Goal: Check status: Check status

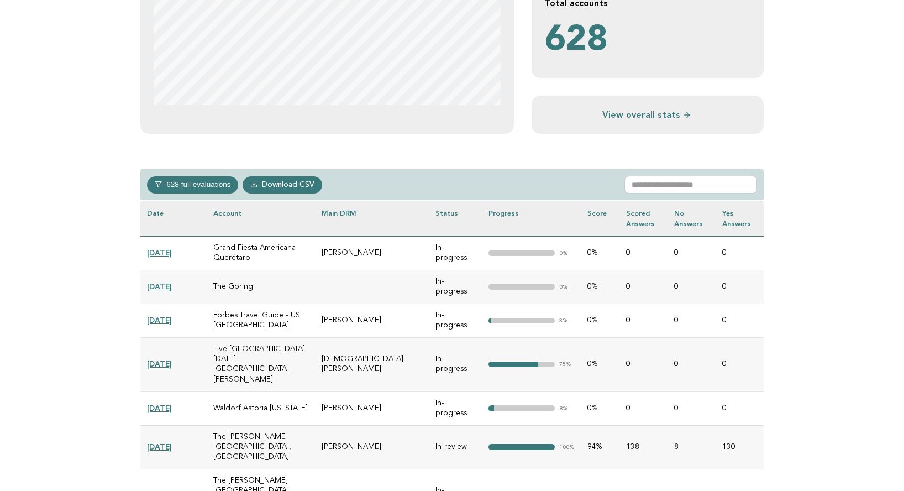
scroll to position [360, 0]
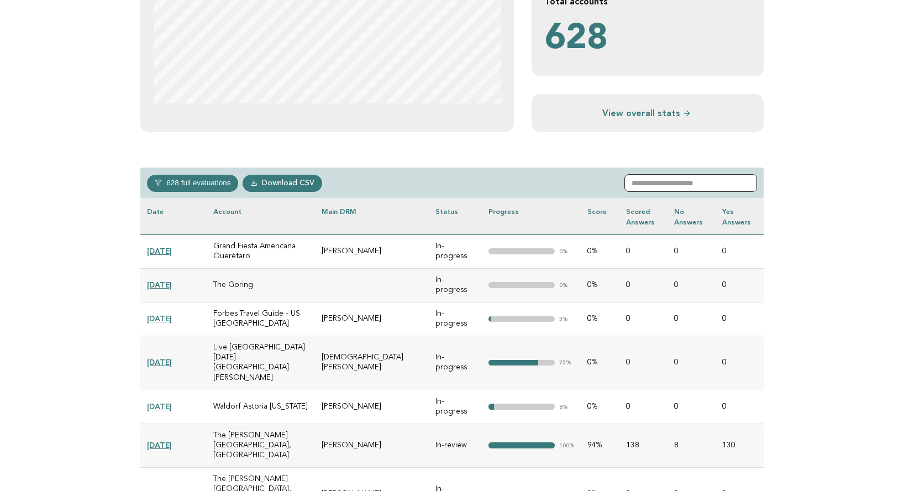
click at [691, 189] on input "text" at bounding box center [691, 183] width 133 height 18
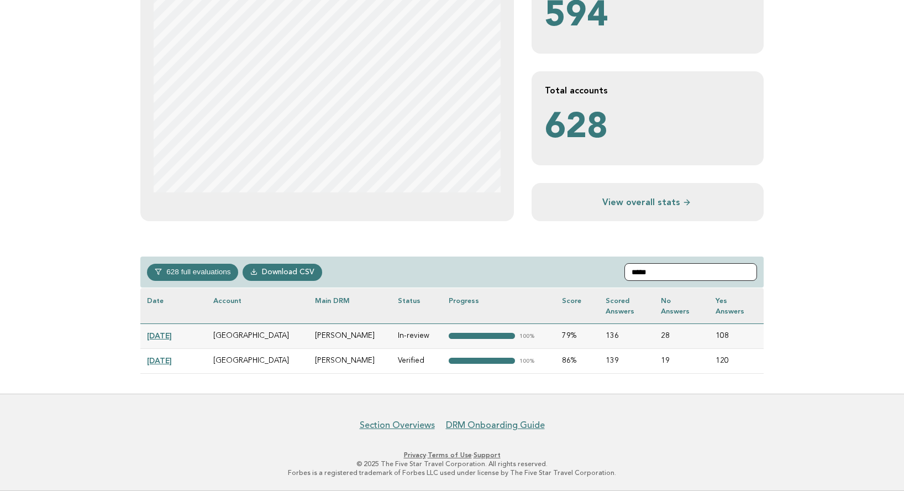
scroll to position [270, 0]
type input "*****"
click at [168, 337] on link "[DATE]" at bounding box center [159, 336] width 25 height 9
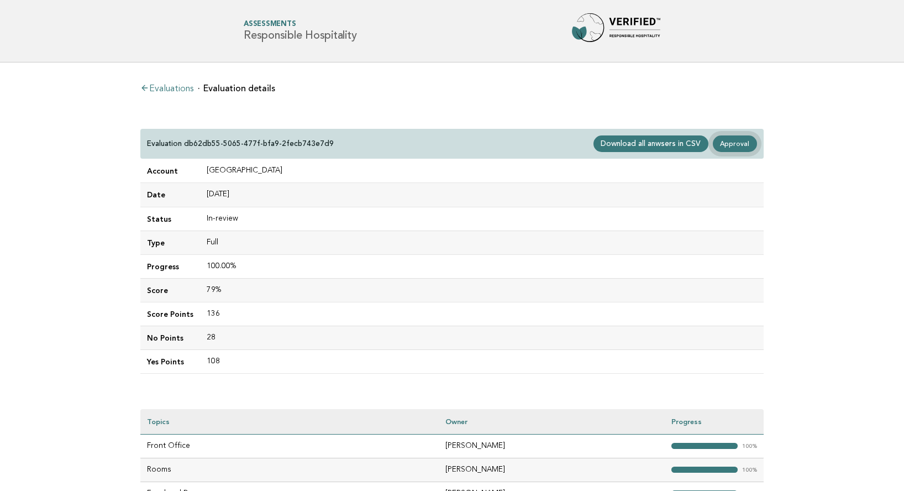
click at [739, 143] on link "Approval" at bounding box center [735, 143] width 44 height 17
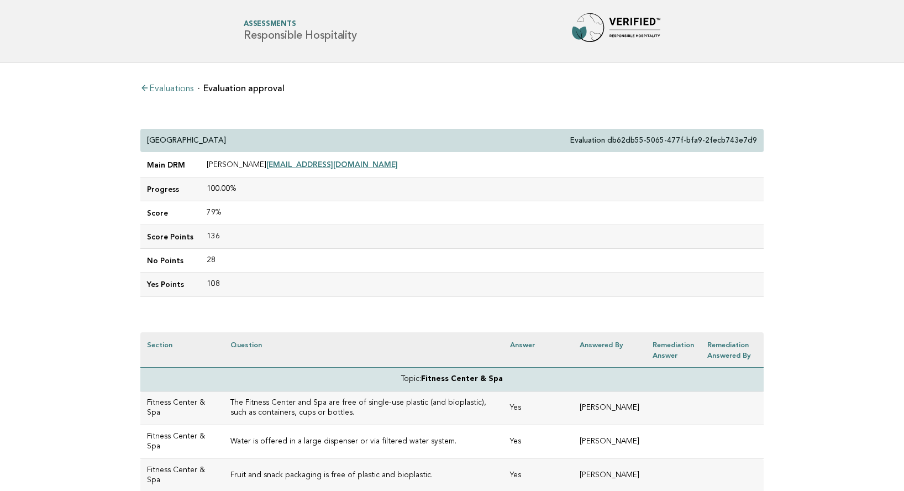
click at [175, 86] on link "Evaluations" at bounding box center [166, 89] width 53 height 9
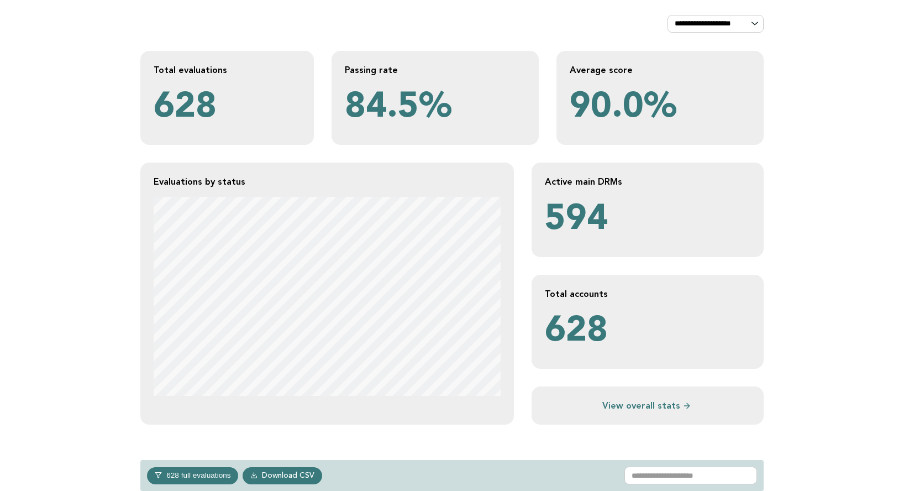
scroll to position [59, 0]
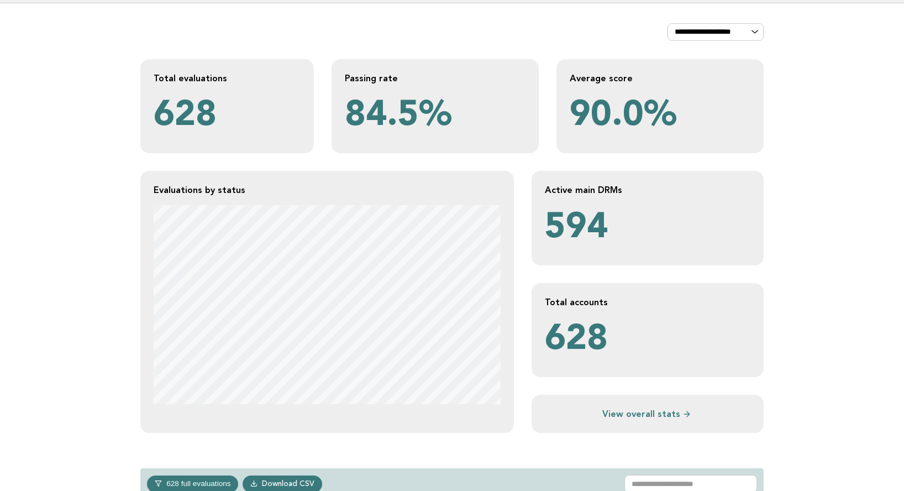
drag, startPoint x: 105, startPoint y: 32, endPoint x: 110, endPoint y: 36, distance: 7.0
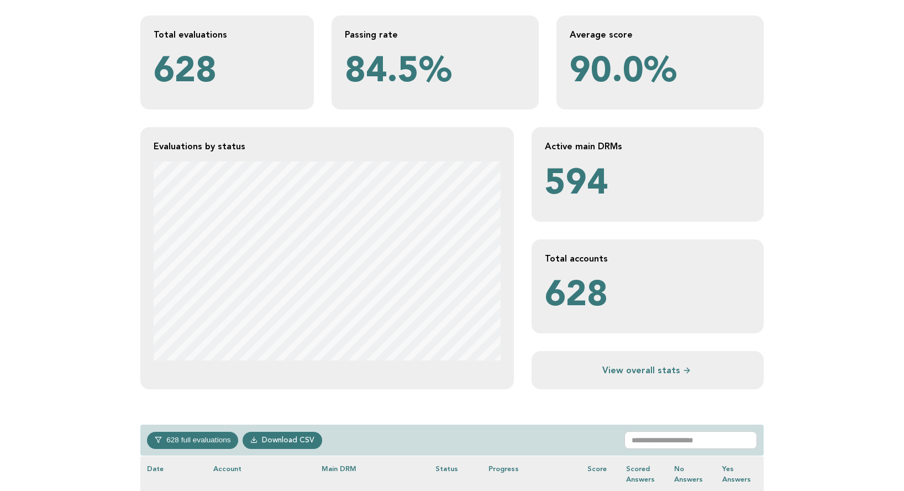
scroll to position [104, 0]
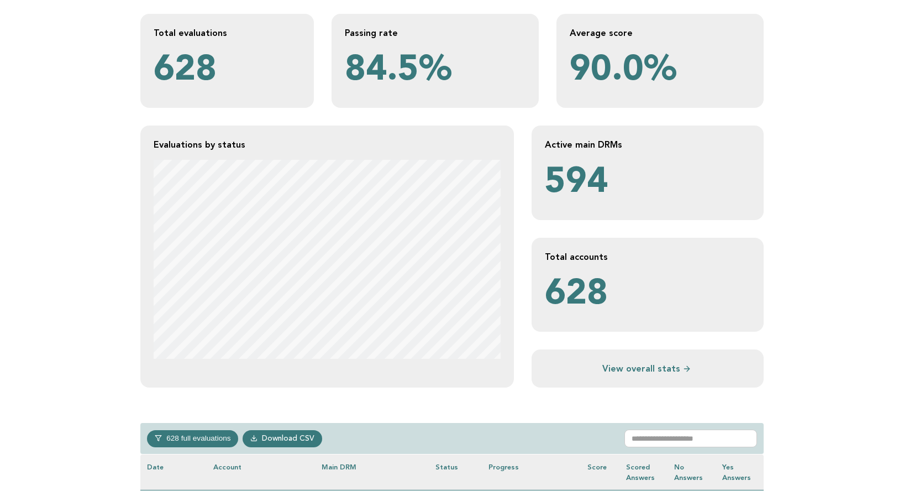
click at [646, 367] on link "View overall stats" at bounding box center [648, 369] width 206 height 12
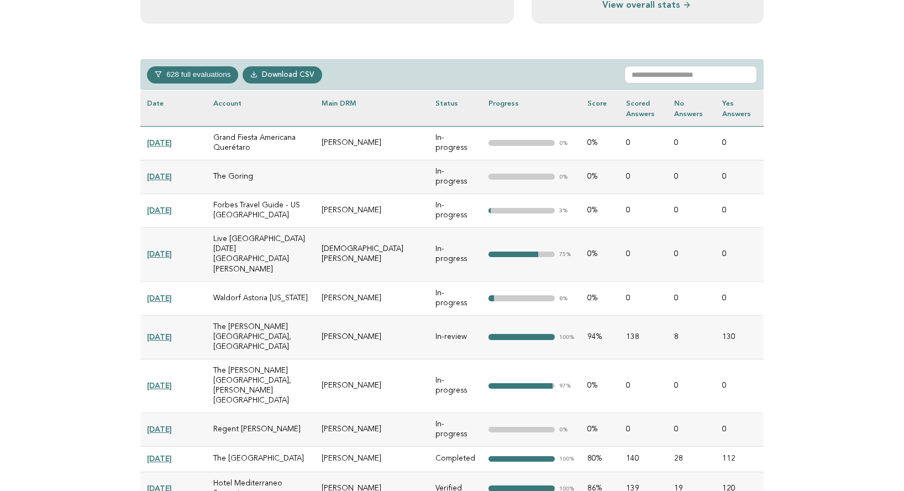
scroll to position [469, 0]
click at [160, 332] on link "[DATE]" at bounding box center [159, 336] width 25 height 9
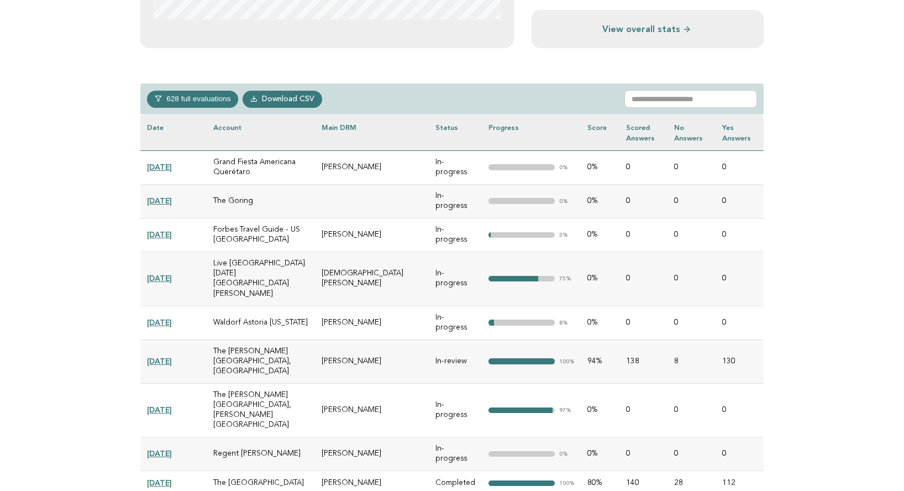
scroll to position [447, 0]
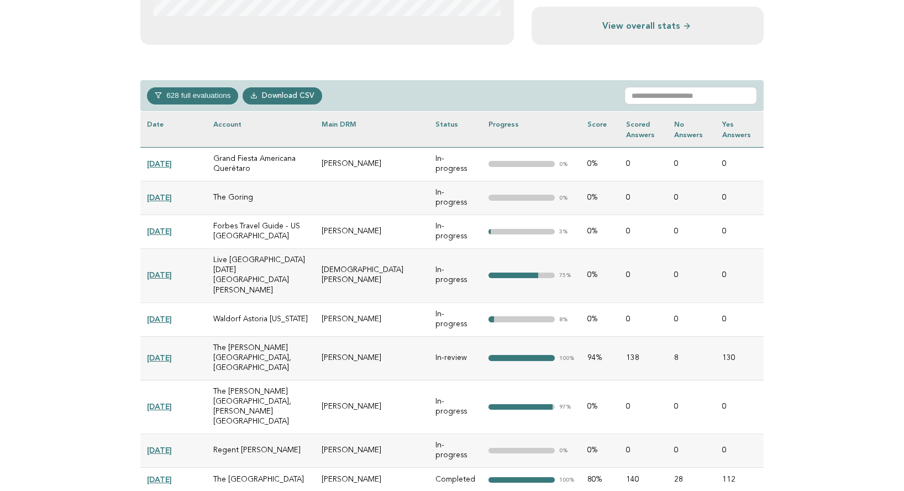
click at [170, 163] on link "[DATE]" at bounding box center [159, 163] width 25 height 9
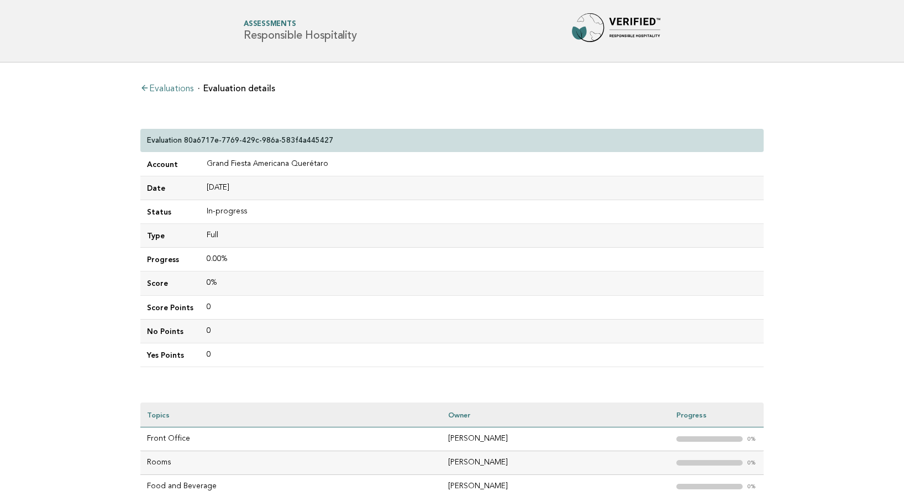
click at [176, 86] on link "Evaluations" at bounding box center [166, 89] width 53 height 9
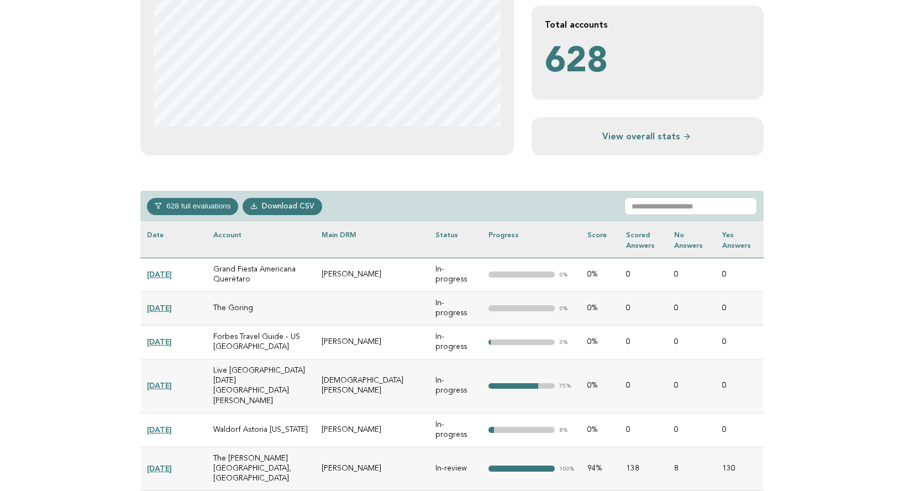
scroll to position [337, 0]
click at [197, 203] on button "628 full evaluations" at bounding box center [192, 205] width 91 height 17
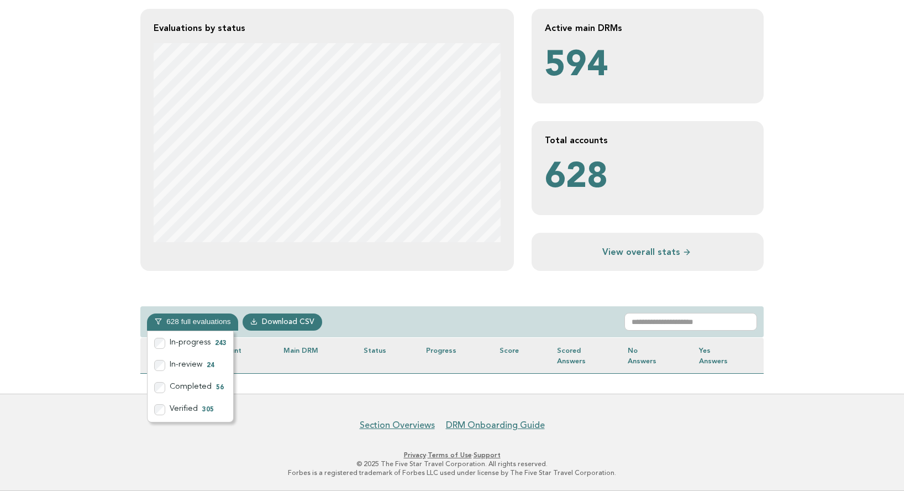
scroll to position [391, 0]
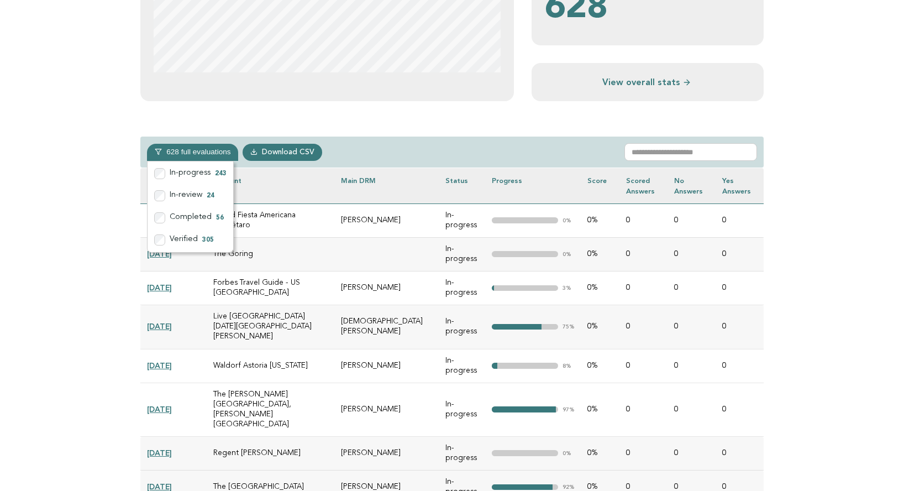
click at [483, 155] on div "628 full evaluations In-progress 243 In-review 24 Completed 56 Verified 305 Dow…" at bounding box center [452, 153] width 624 height 32
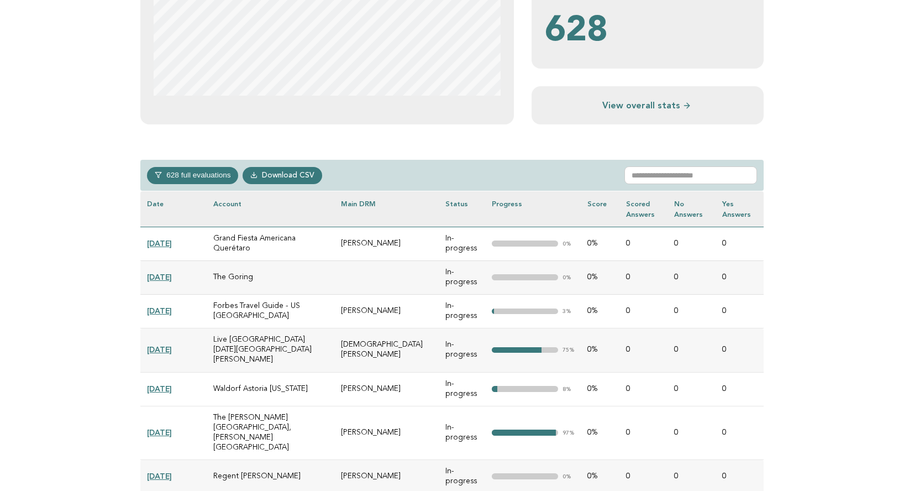
scroll to position [383, 0]
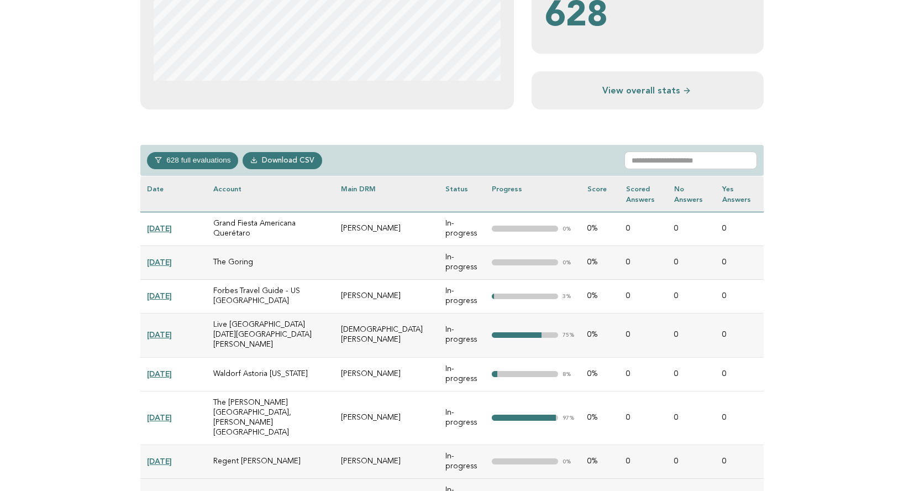
click at [185, 159] on button "628 full evaluations" at bounding box center [192, 160] width 91 height 17
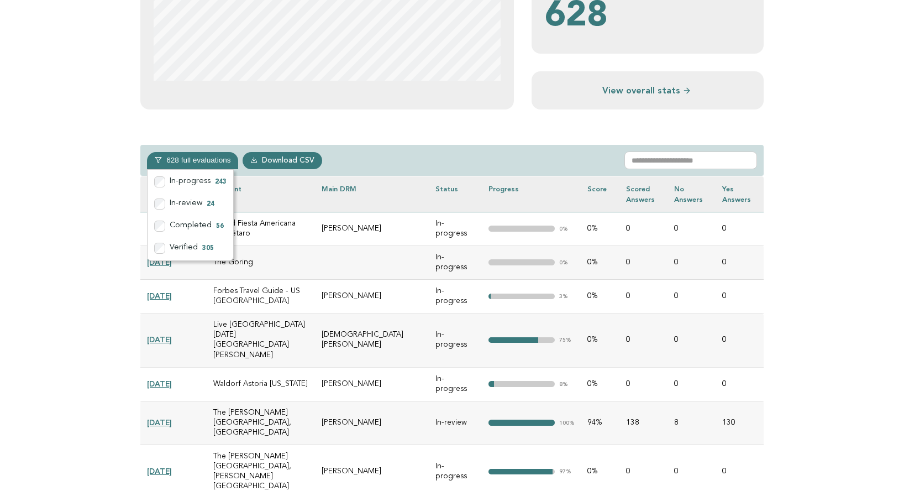
click at [418, 161] on div "628 full evaluations In-progress 243 In-review 24 Completed 56 Verified 305 Dow…" at bounding box center [452, 161] width 624 height 32
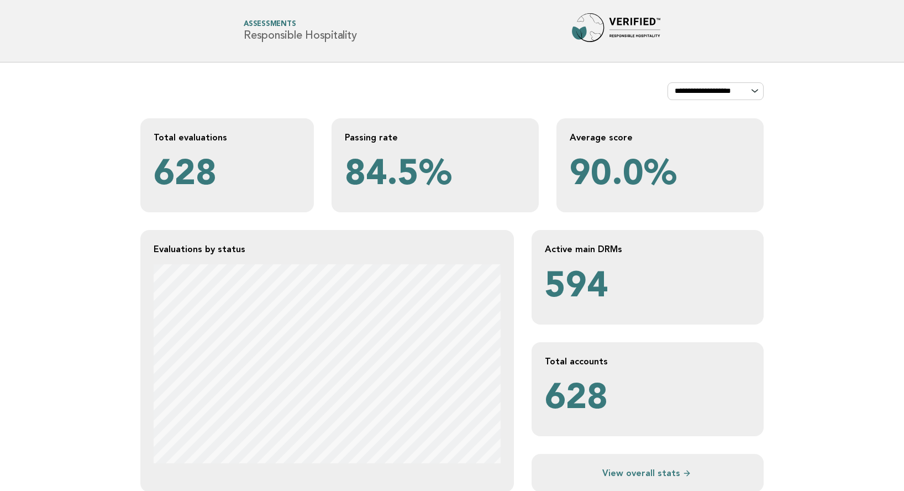
scroll to position [3, 0]
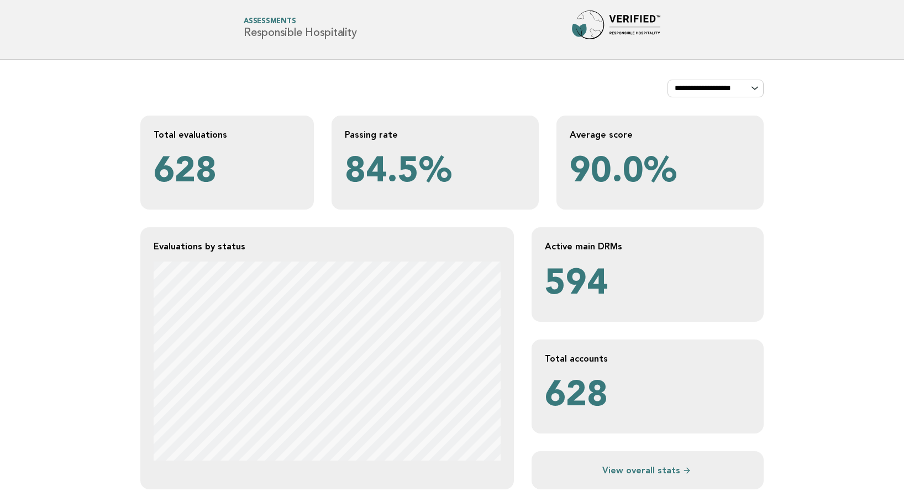
click at [754, 90] on p "**********" at bounding box center [716, 89] width 96 height 18
click at [725, 90] on select "**********" at bounding box center [716, 89] width 96 height 18
click at [668, 80] on select "**********" at bounding box center [716, 89] width 96 height 18
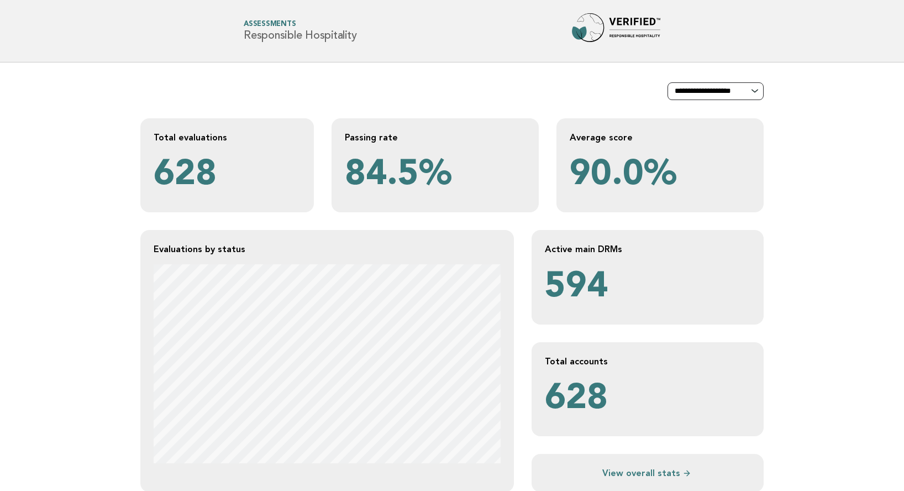
click at [748, 89] on select "**********" at bounding box center [716, 91] width 96 height 18
